Goal: Information Seeking & Learning: Learn about a topic

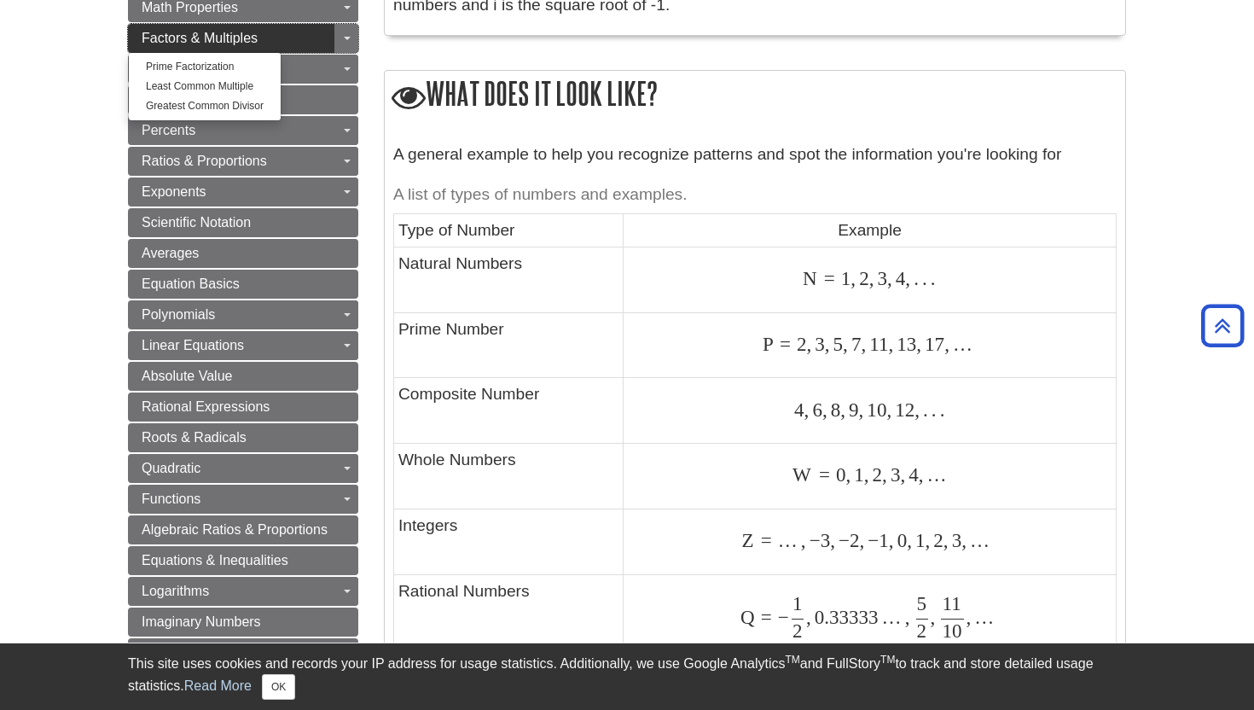
scroll to position [708, 0]
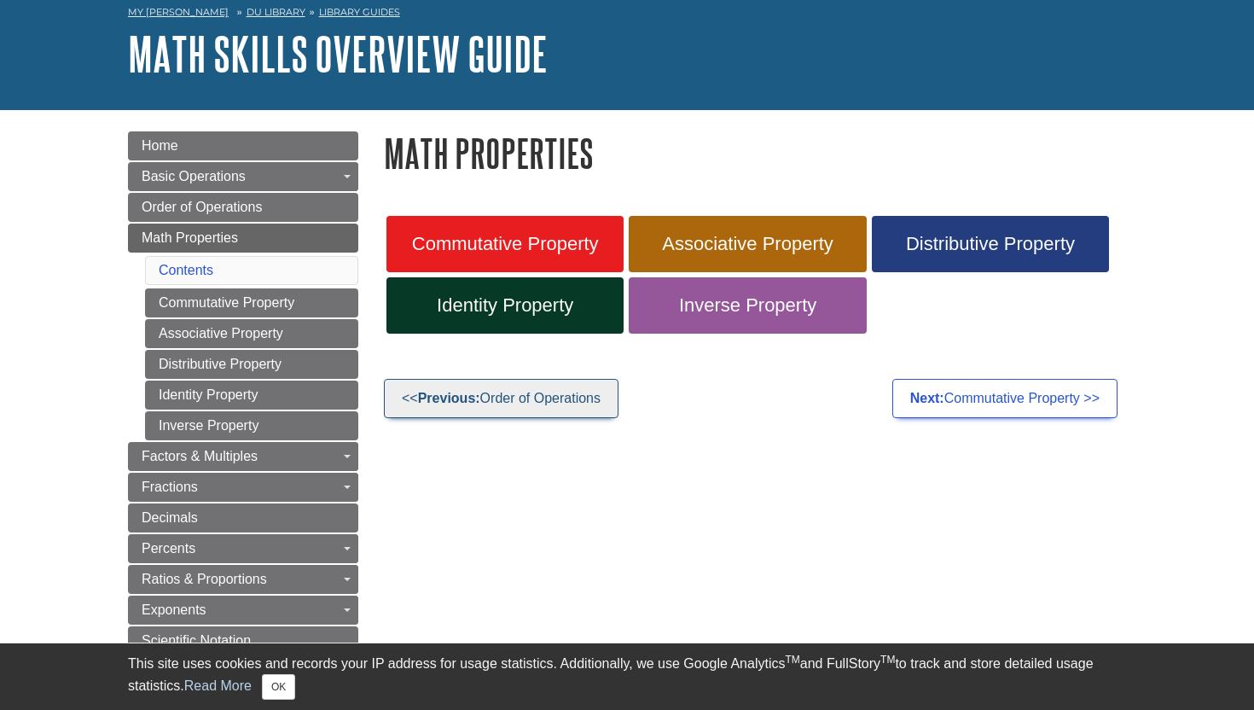
scroll to position [84, 0]
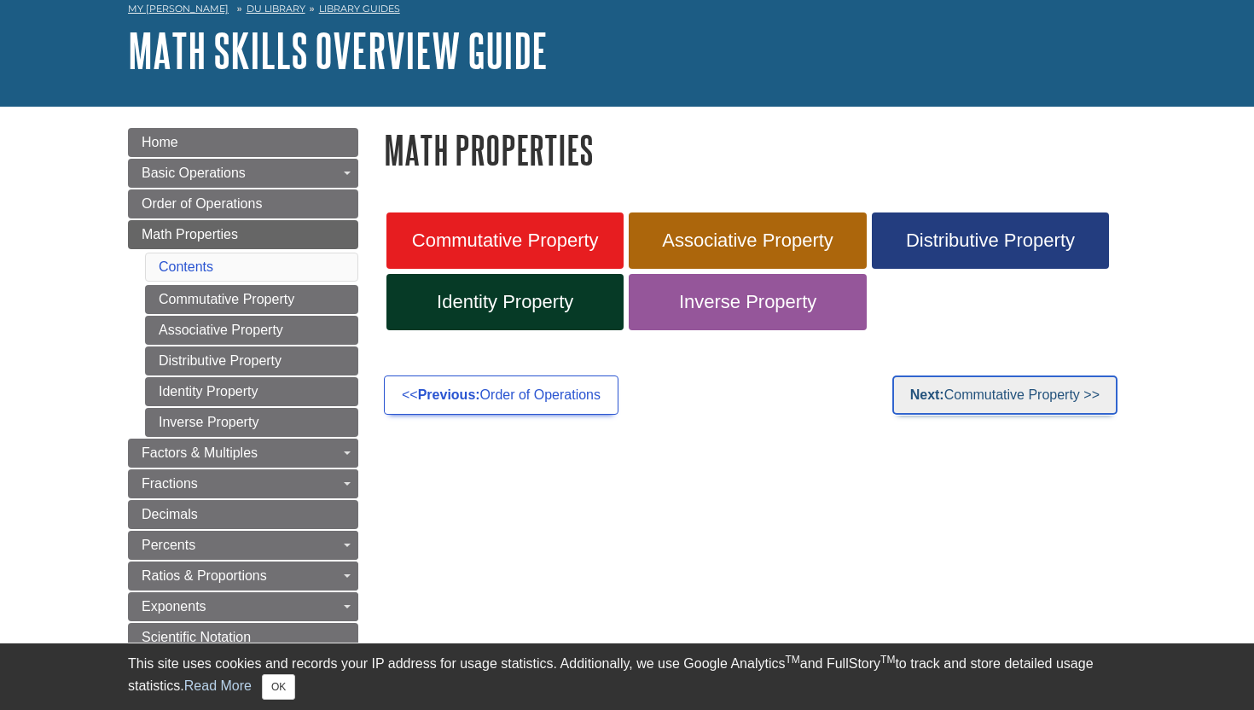
click at [984, 397] on link "Next: Commutative Property >>" at bounding box center [1004, 394] width 225 height 39
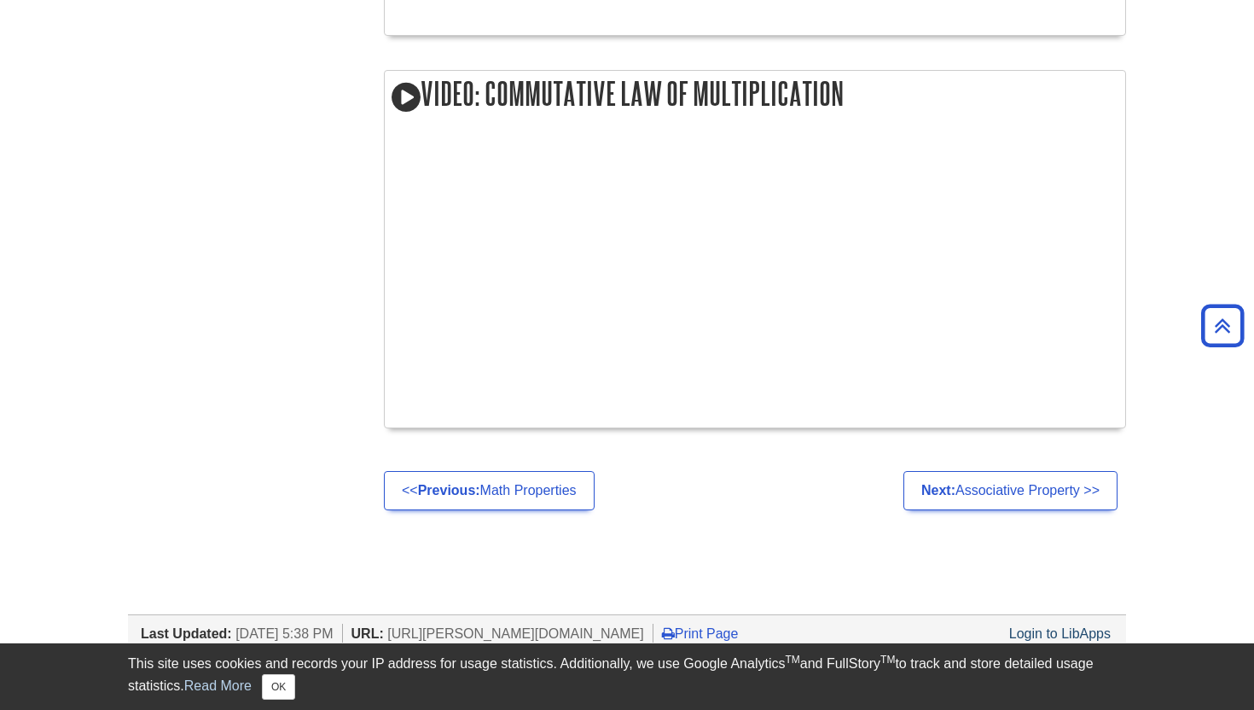
scroll to position [1859, 0]
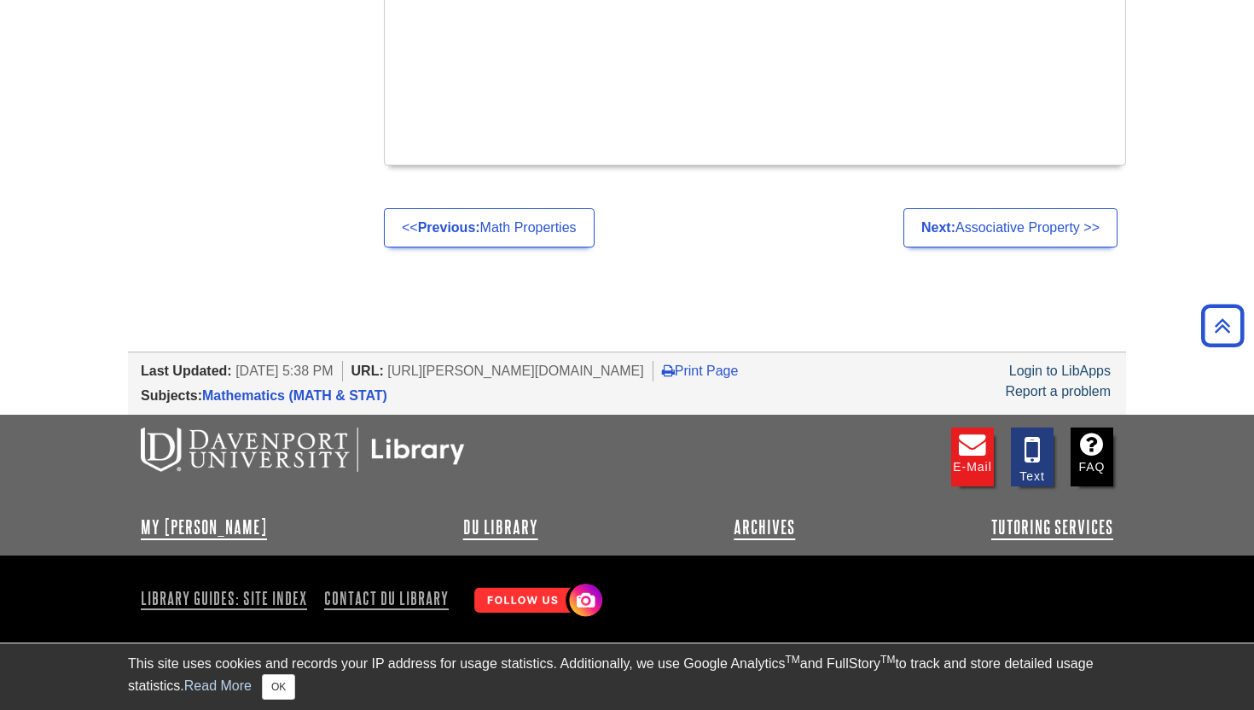
click at [1011, 226] on link "Next: Associative Property >>" at bounding box center [1010, 227] width 214 height 39
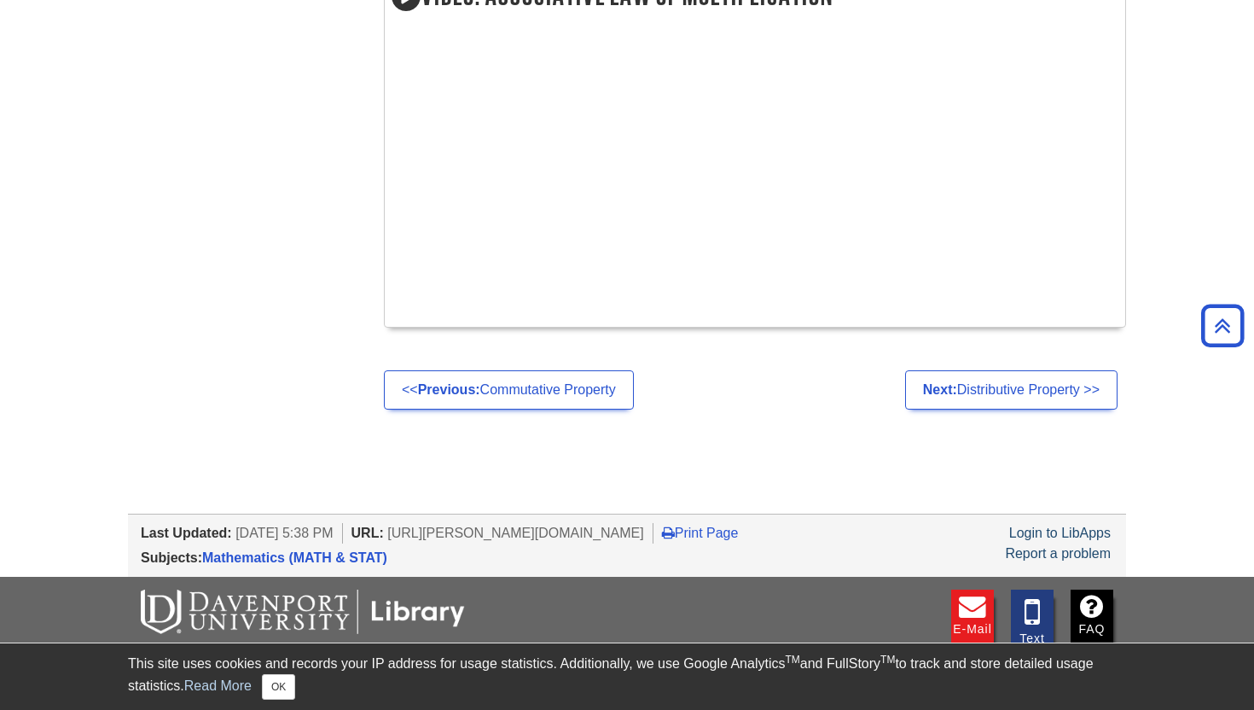
scroll to position [1859, 0]
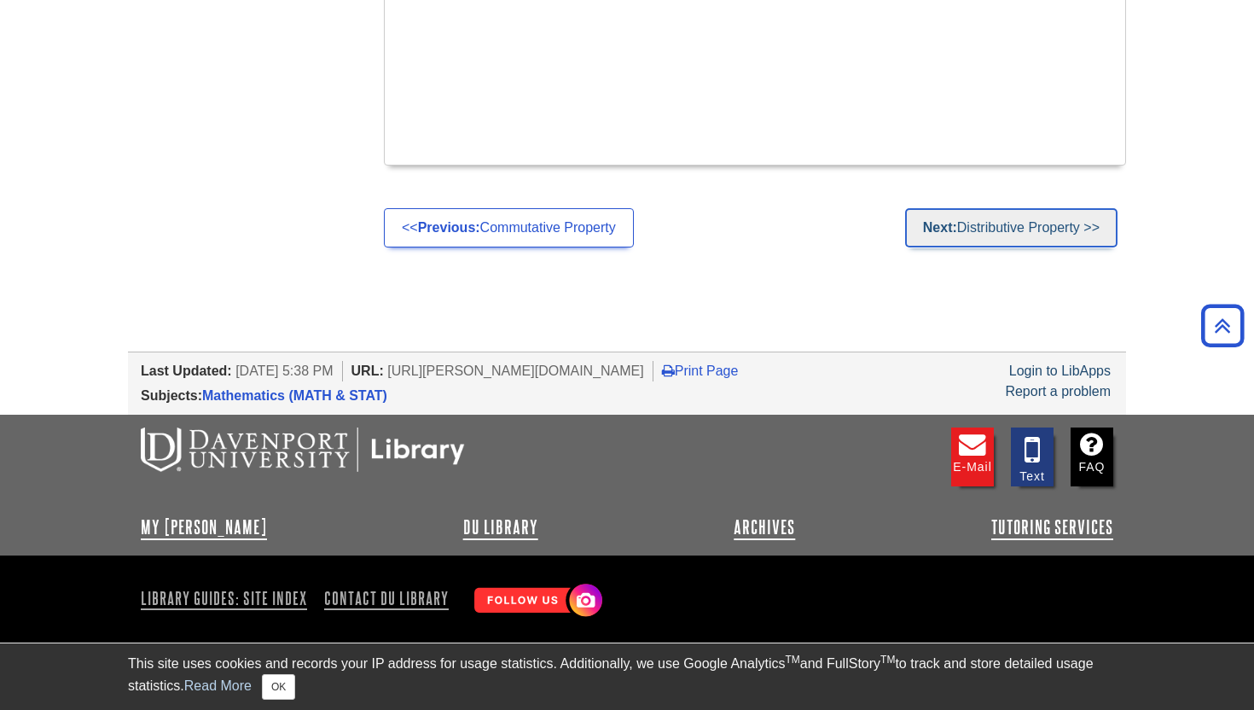
click at [1034, 228] on link "Next: Distributive Property >>" at bounding box center [1011, 227] width 212 height 39
